Goal: Obtain resource: Download file/media

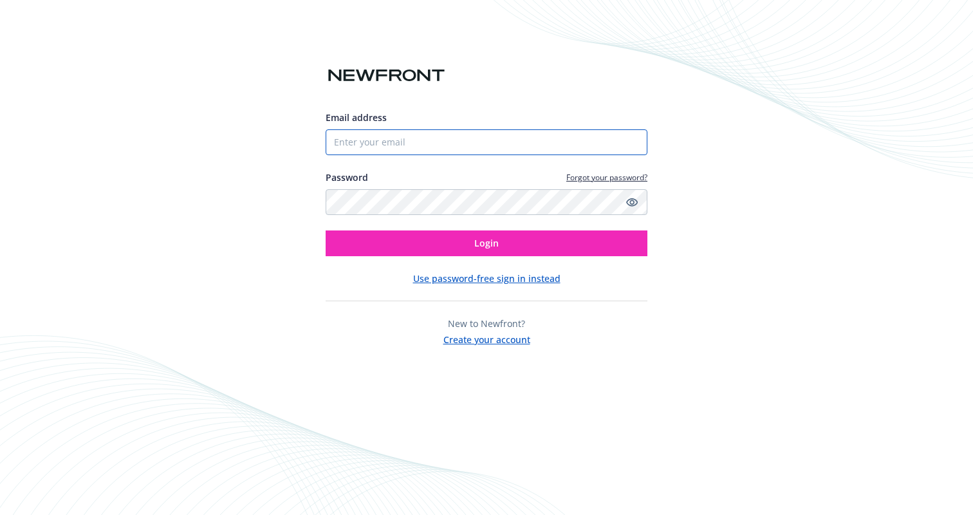
click at [372, 141] on input "Email address" at bounding box center [487, 142] width 322 height 26
type input "[EMAIL_ADDRESS][DOMAIN_NAME]"
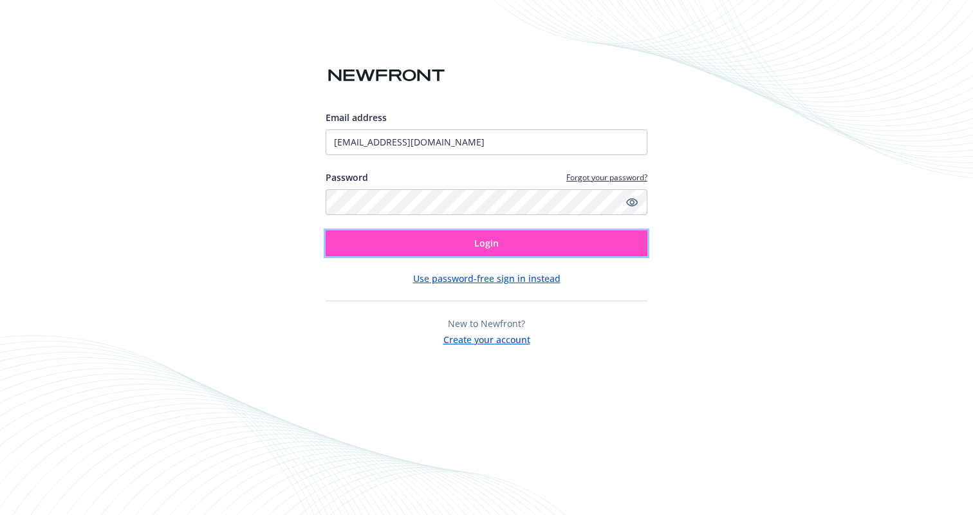
click at [466, 245] on button "Login" at bounding box center [487, 243] width 322 height 26
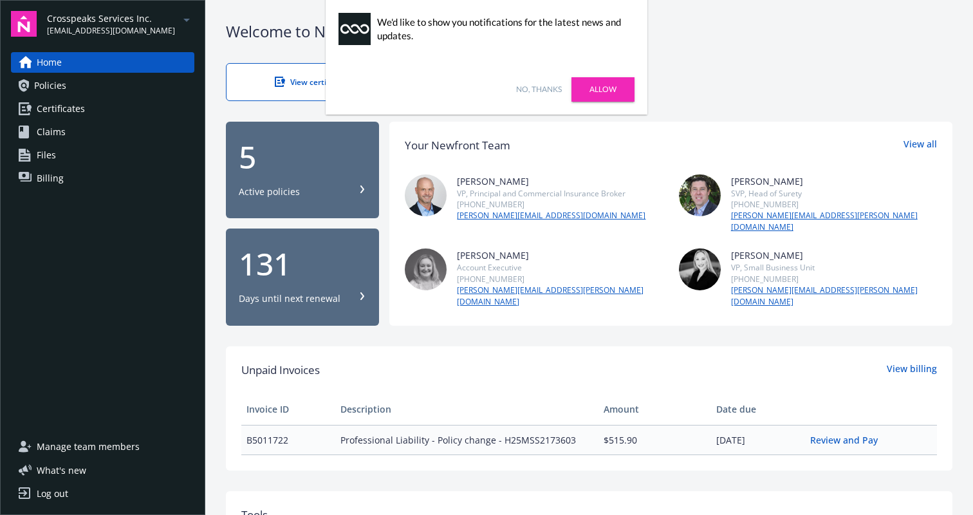
click at [606, 93] on link "Allow" at bounding box center [603, 89] width 63 height 24
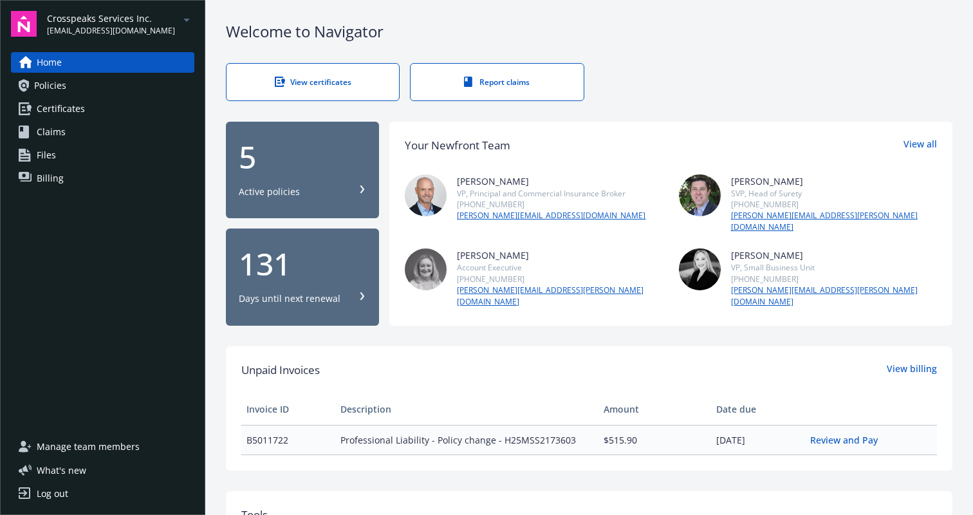
click at [63, 87] on span "Policies" at bounding box center [50, 85] width 32 height 21
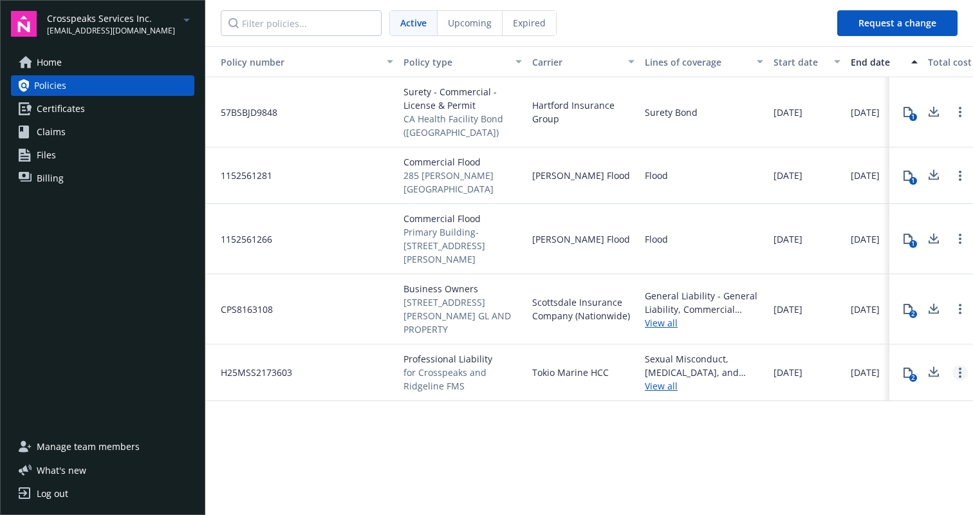
click at [961, 365] on link "Open options" at bounding box center [960, 372] width 15 height 15
click at [667, 379] on link "View all" at bounding box center [704, 386] width 118 height 14
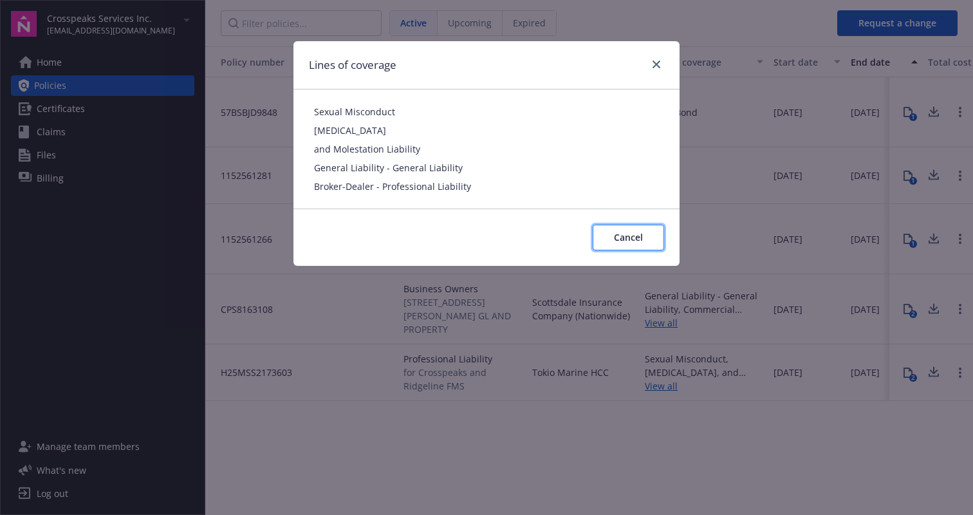
click at [640, 236] on span "Cancel" at bounding box center [628, 237] width 29 height 12
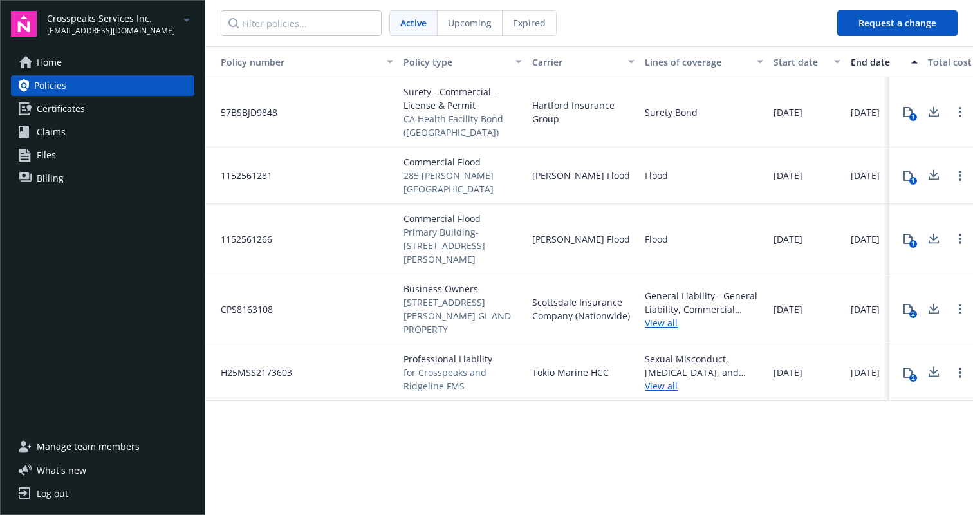
click at [936, 364] on icon at bounding box center [933, 372] width 15 height 16
